Goal: Information Seeking & Learning: Learn about a topic

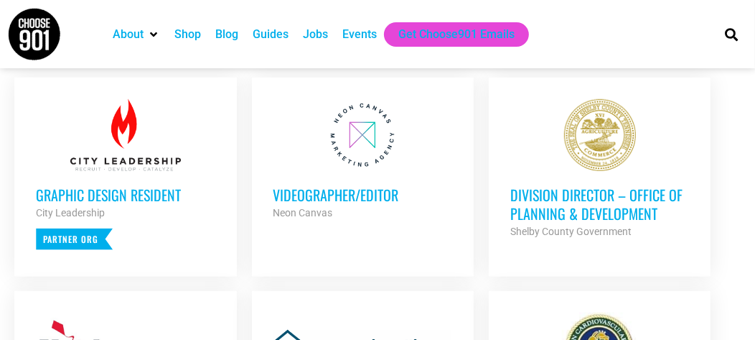
scroll to position [601, 0]
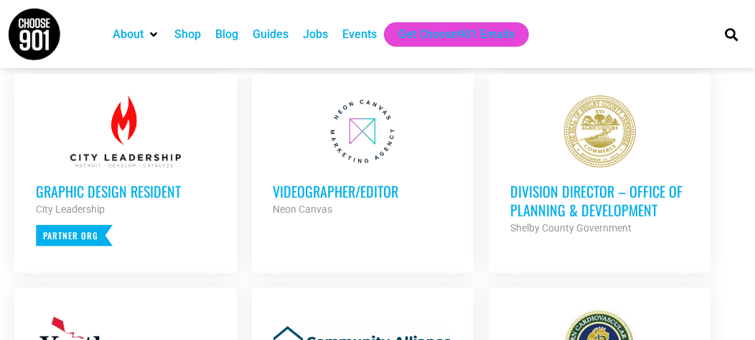
click at [380, 199] on h3 "Videographer/Editor" at bounding box center [364, 191] width 180 height 19
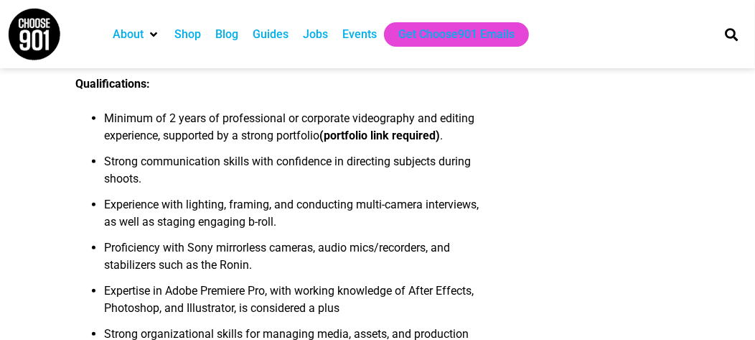
scroll to position [692, 0]
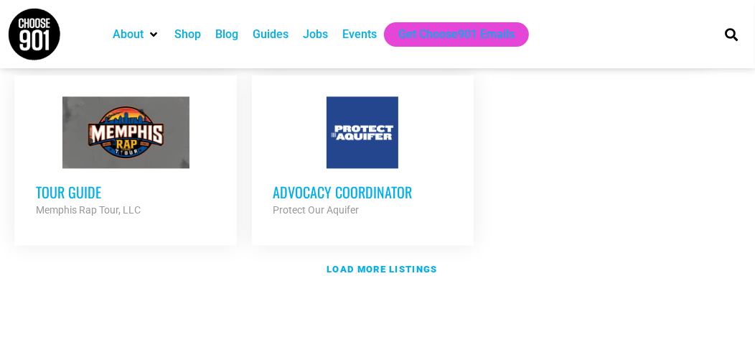
scroll to position [1849, 0]
click at [396, 274] on strong "Load more listings" at bounding box center [382, 269] width 111 height 11
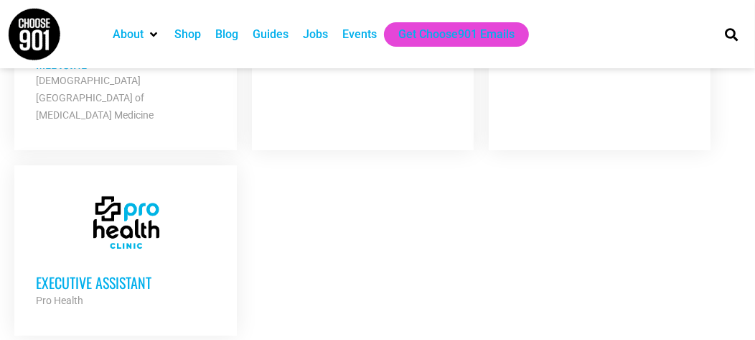
scroll to position [3293, 0]
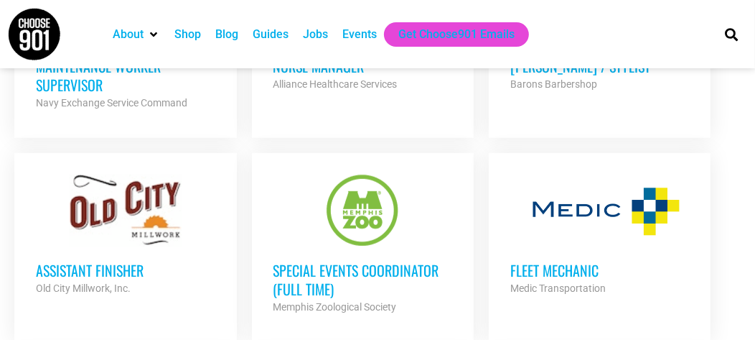
scroll to position [3896, 0]
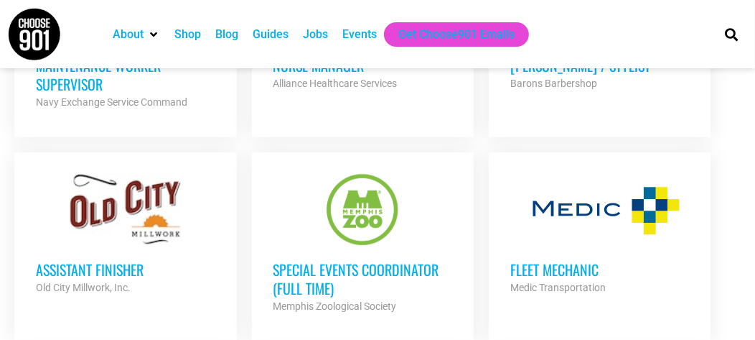
click at [111, 246] on div "Assistant Finisher Old City Millwork, Inc. Partner Org" at bounding box center [126, 271] width 180 height 50
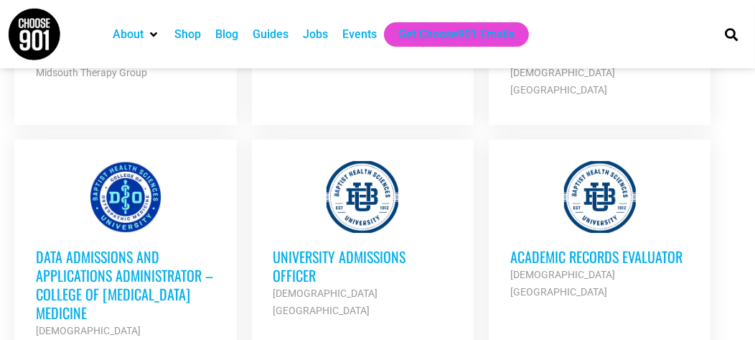
scroll to position [3038, 0]
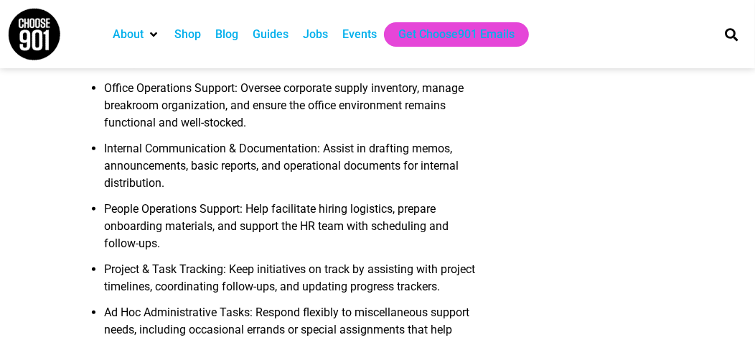
scroll to position [559, 0]
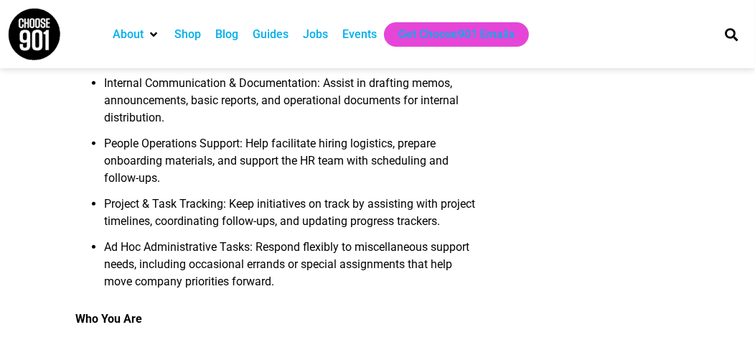
click at [557, 98] on div "About Pro Health Pro Health is a fast-growing chain of wellness-focused medical…" at bounding box center [377, 310] width 605 height 1425
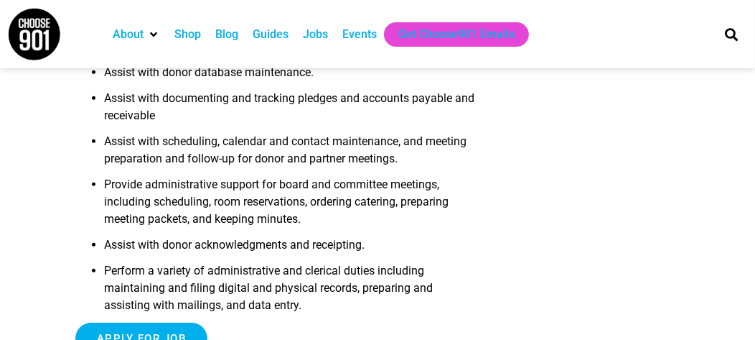
scroll to position [525, 0]
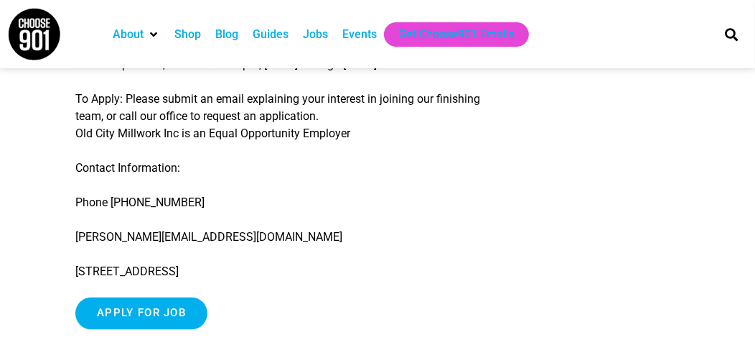
scroll to position [1395, 0]
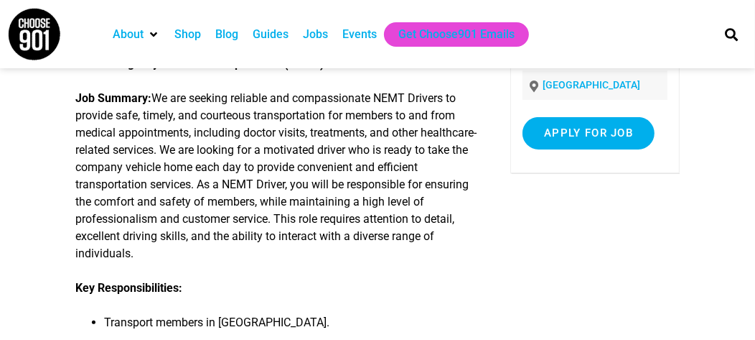
scroll to position [228, 0]
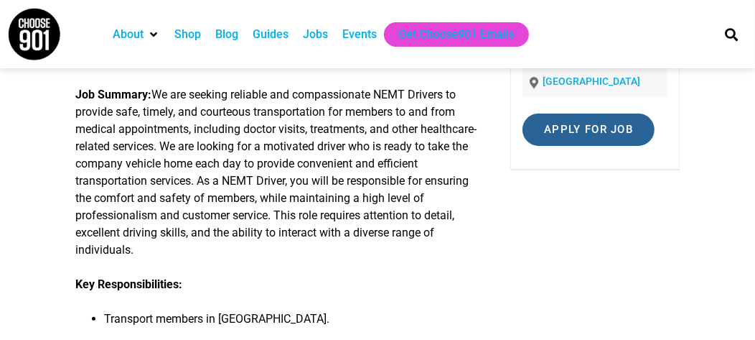
click at [552, 137] on input "Apply for job" at bounding box center [589, 129] width 132 height 32
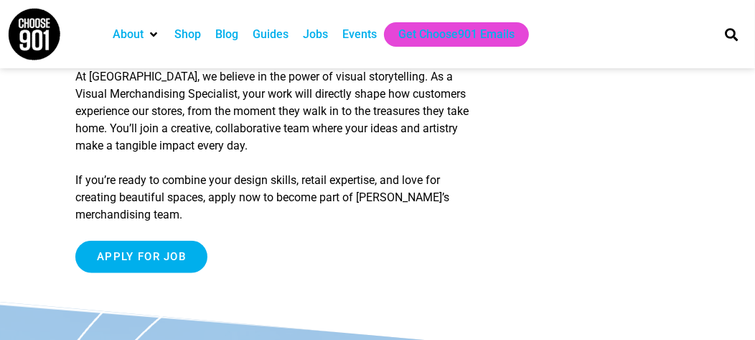
scroll to position [970, 0]
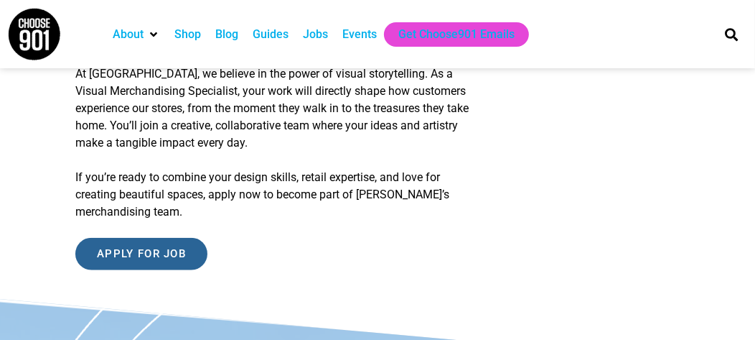
click at [188, 251] on input "Apply for job" at bounding box center [141, 254] width 132 height 32
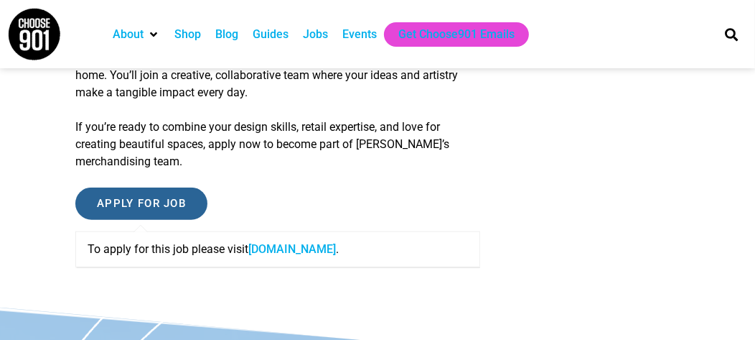
scroll to position [1022, 0]
